Goal: Obtain resource: Obtain resource

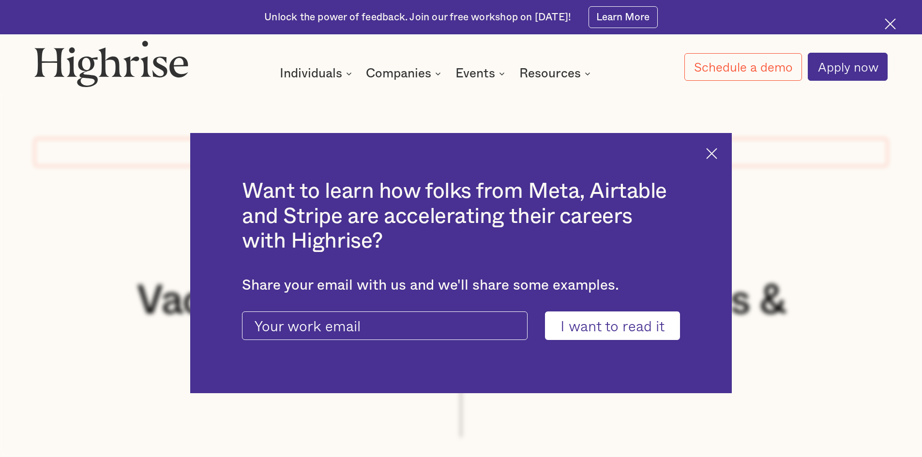
click at [724, 152] on div "Want to learn how folks from Meta, Airtable and Stripe are accelerating their c…" at bounding box center [461, 263] width 542 height 261
click at [713, 161] on div "Want to learn how folks from Meta, Airtable and Stripe are accelerating their c…" at bounding box center [461, 263] width 542 height 261
click at [713, 152] on img at bounding box center [711, 153] width 11 height 11
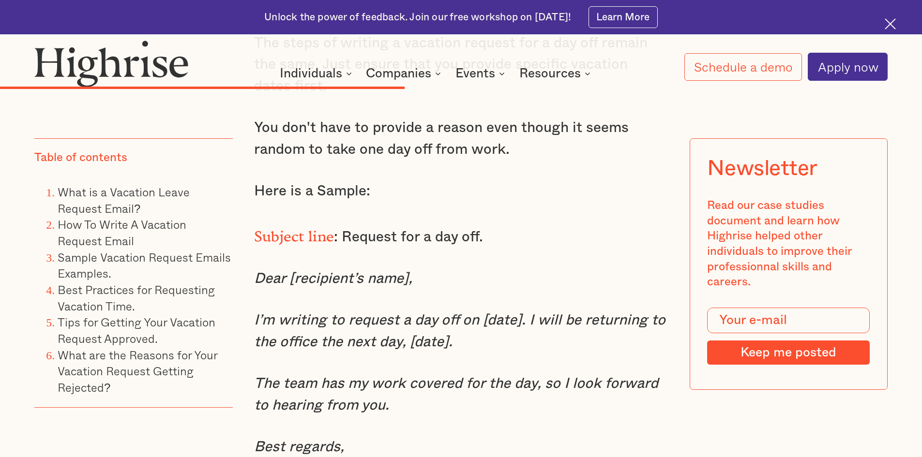
scroll to position [5542, 0]
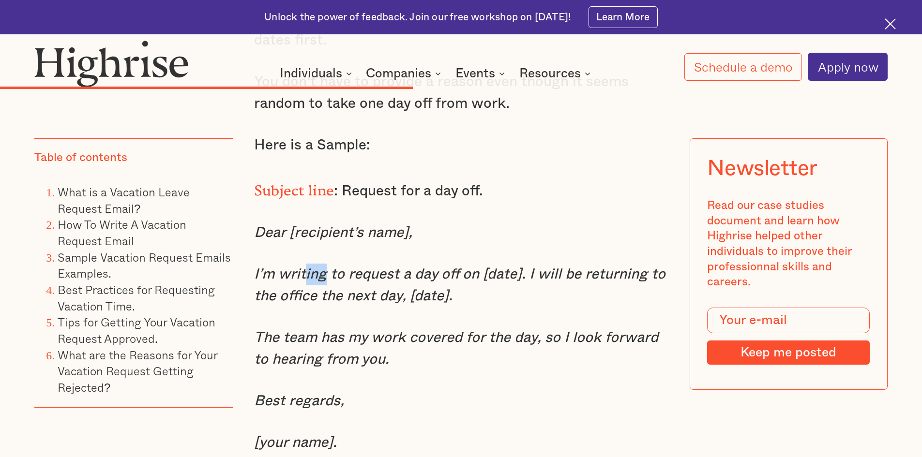
drag, startPoint x: 303, startPoint y: 287, endPoint x: 334, endPoint y: 284, distance: 31.1
click at [334, 284] on em "I’m writing to request a day off on [date]. I will be returning to the office t…" at bounding box center [459, 285] width 411 height 36
click at [335, 282] on em "I’m writing to request a day off on [date]. I will be returning to the office t…" at bounding box center [459, 285] width 411 height 36
click at [355, 302] on em "I’m writing to request a day off on [date]. I will be returning to the office t…" at bounding box center [459, 285] width 411 height 36
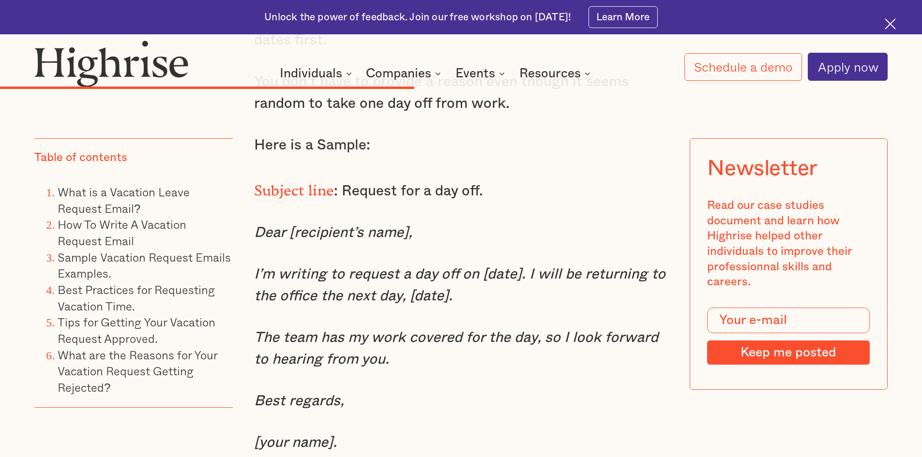
scroll to position [5639, 0]
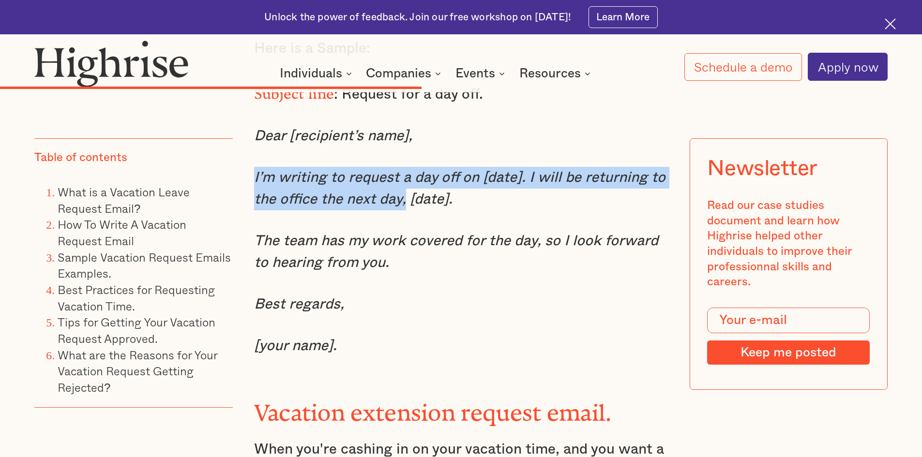
drag, startPoint x: 254, startPoint y: 184, endPoint x: 403, endPoint y: 213, distance: 152.4
click at [403, 207] on em "I’m writing to request a day off on [date]. I will be returning to the office t…" at bounding box center [459, 188] width 411 height 36
copy em "I’m writing to request a day off on [date]. I will be returning to the office t…"
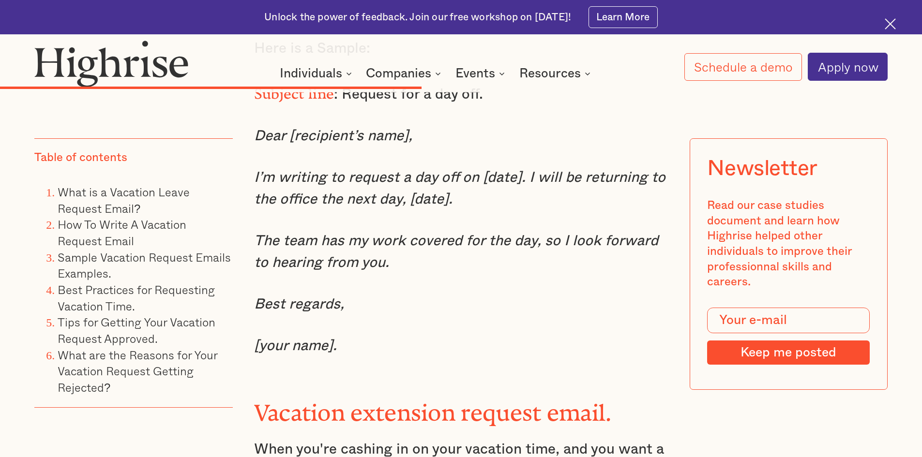
click at [338, 268] on em "The team has my work covered for the day, so I look forward to hearing from you." at bounding box center [456, 252] width 404 height 36
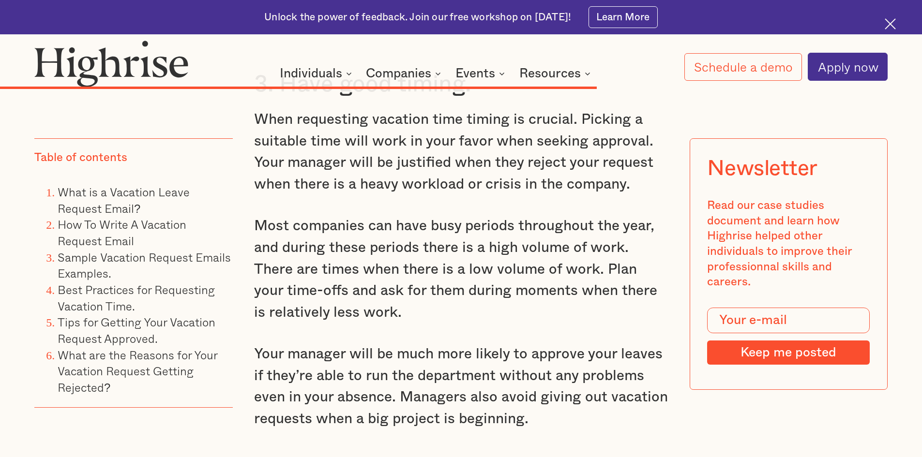
scroll to position [7624, 0]
